Goal: Information Seeking & Learning: Learn about a topic

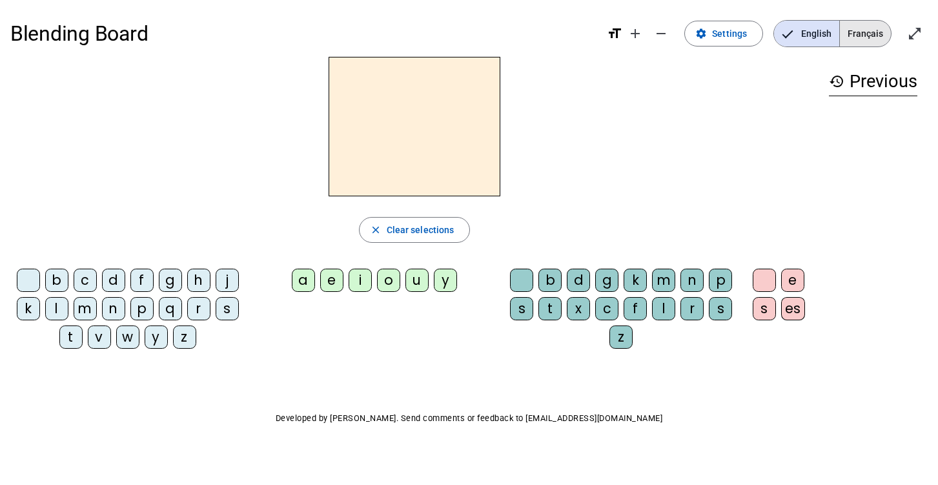
click at [873, 32] on span "Français" at bounding box center [865, 34] width 51 height 26
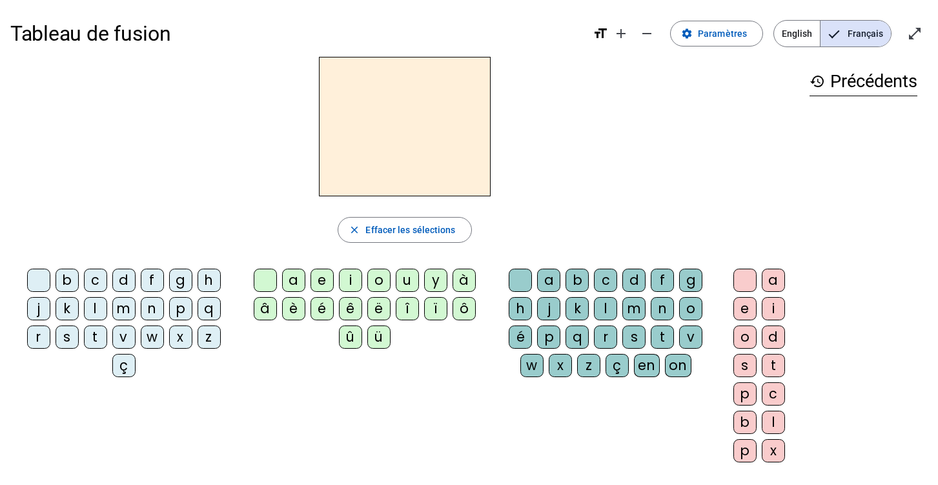
click at [67, 277] on div "b" at bounding box center [67, 280] width 23 height 23
click at [351, 313] on div "ê" at bounding box center [350, 308] width 23 height 23
click at [663, 338] on div "t" at bounding box center [662, 337] width 23 height 23
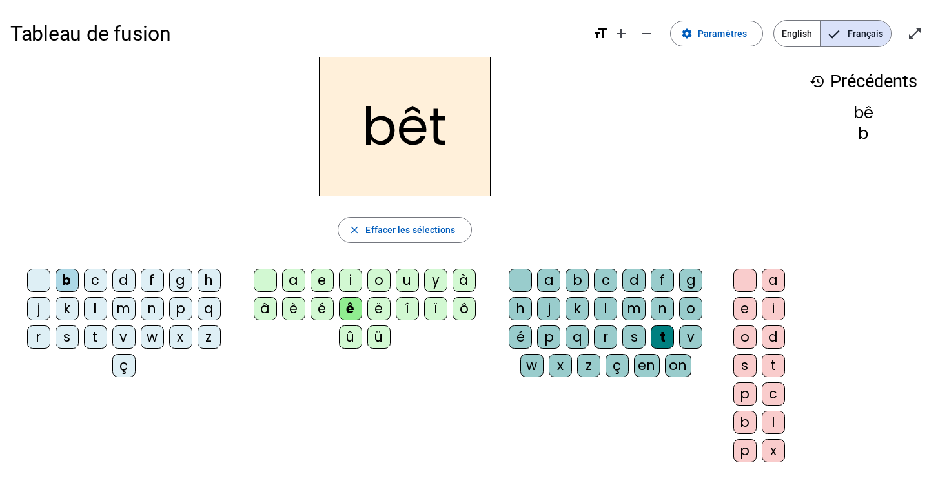
click at [746, 309] on div "e" at bounding box center [745, 308] width 23 height 23
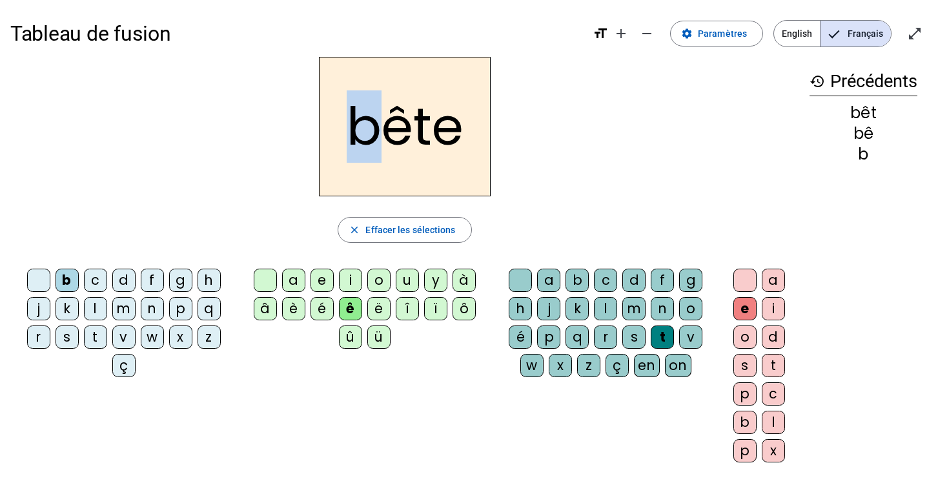
drag, startPoint x: 375, startPoint y: 143, endPoint x: 355, endPoint y: 143, distance: 20.0
click at [355, 143] on h2 "bête" at bounding box center [405, 127] width 172 height 140
click at [154, 284] on div "f" at bounding box center [152, 280] width 23 height 23
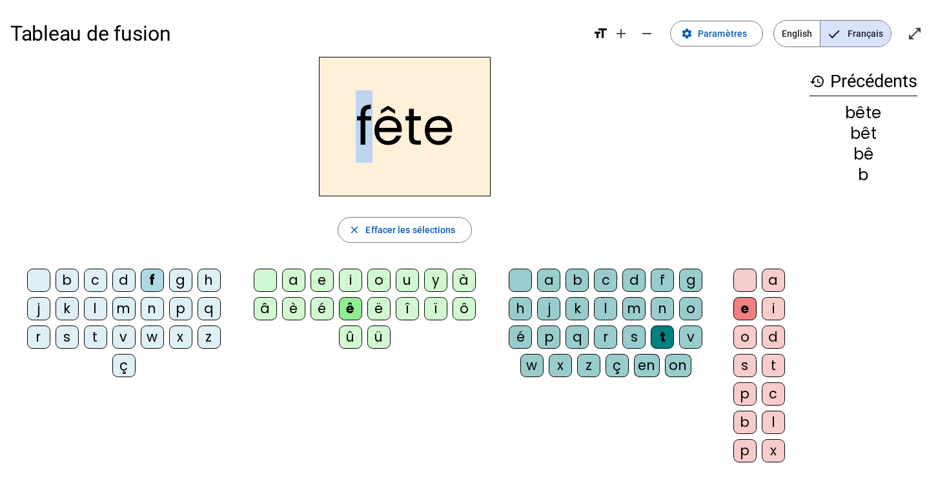
drag, startPoint x: 364, startPoint y: 136, endPoint x: 355, endPoint y: 136, distance: 9.0
click at [355, 136] on h2 "fête" at bounding box center [405, 127] width 172 height 140
click at [96, 332] on div "t" at bounding box center [95, 337] width 23 height 23
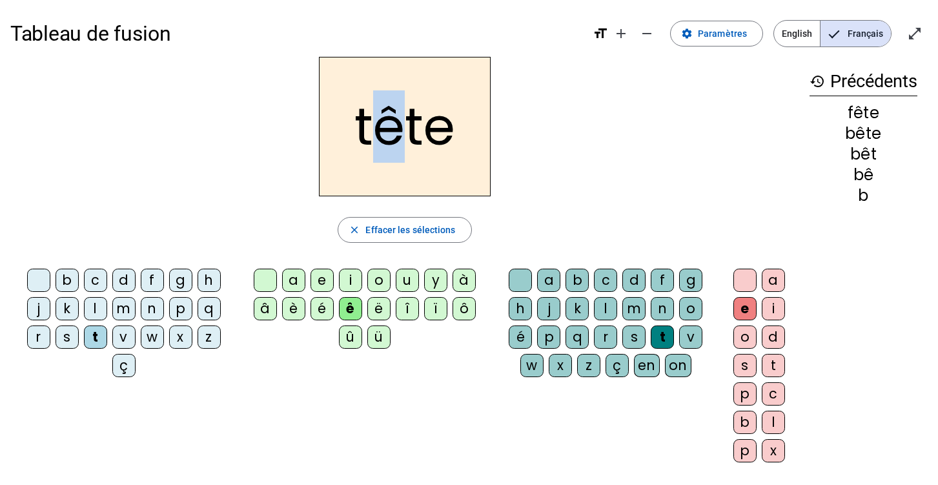
drag, startPoint x: 400, startPoint y: 129, endPoint x: 384, endPoint y: 132, distance: 15.8
click at [384, 132] on h2 "tête" at bounding box center [405, 127] width 172 height 140
